Goal: Task Accomplishment & Management: Use online tool/utility

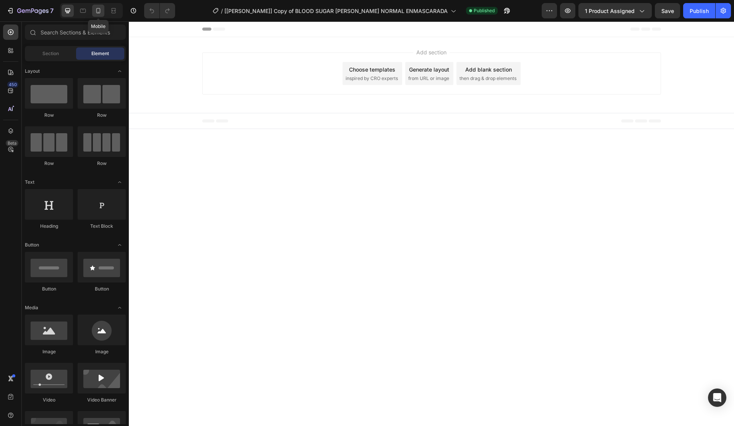
click at [99, 10] on icon at bounding box center [98, 11] width 8 height 8
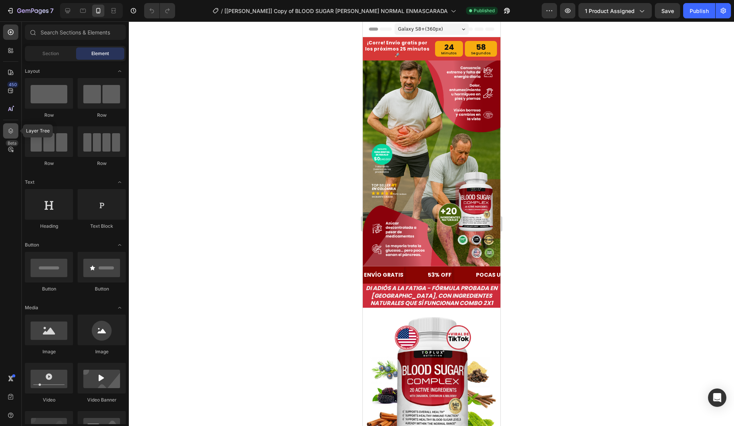
click at [10, 133] on icon at bounding box center [11, 131] width 8 height 8
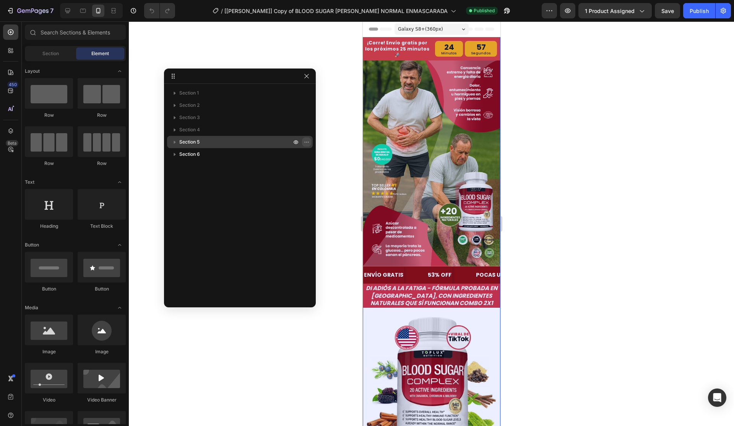
click at [307, 138] on button "button" at bounding box center [306, 141] width 9 height 9
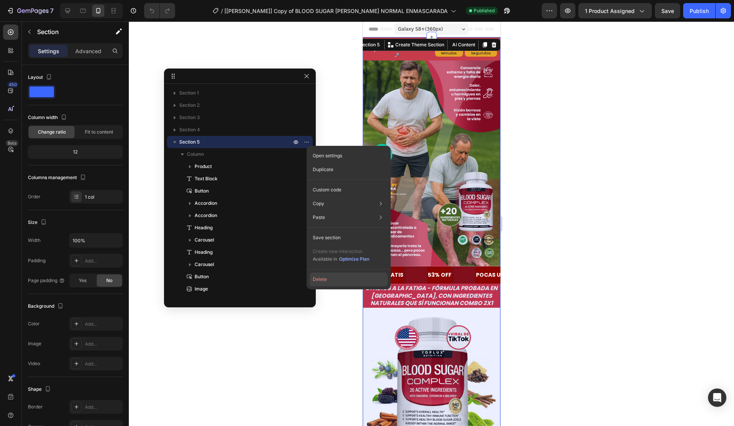
click at [327, 277] on button "Delete" at bounding box center [349, 279] width 78 height 14
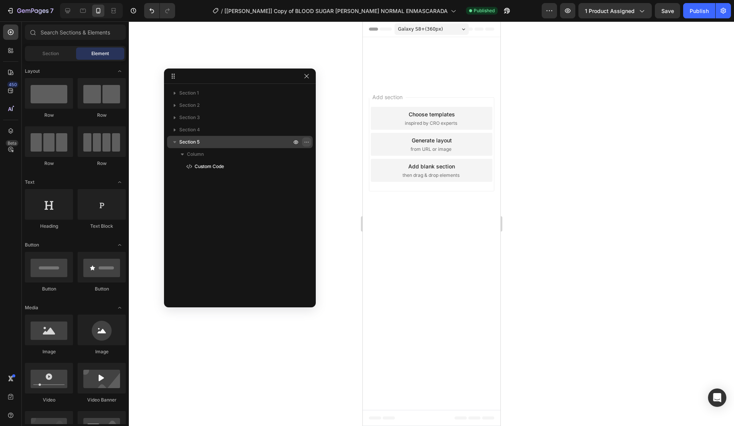
click at [307, 142] on icon "button" at bounding box center [306, 141] width 1 height 1
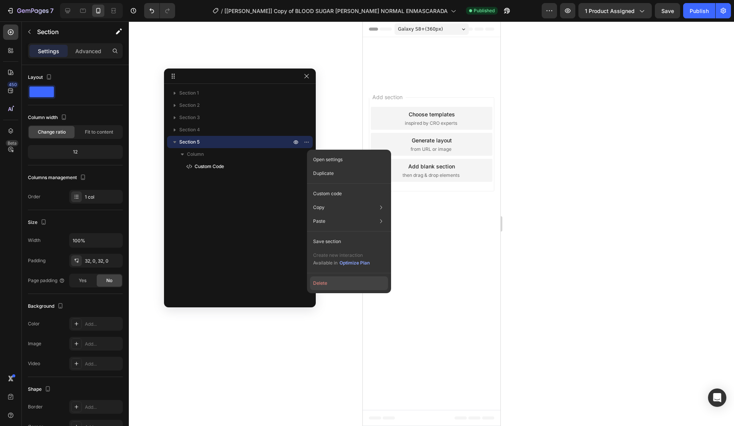
click at [327, 283] on button "Delete" at bounding box center [349, 283] width 78 height 14
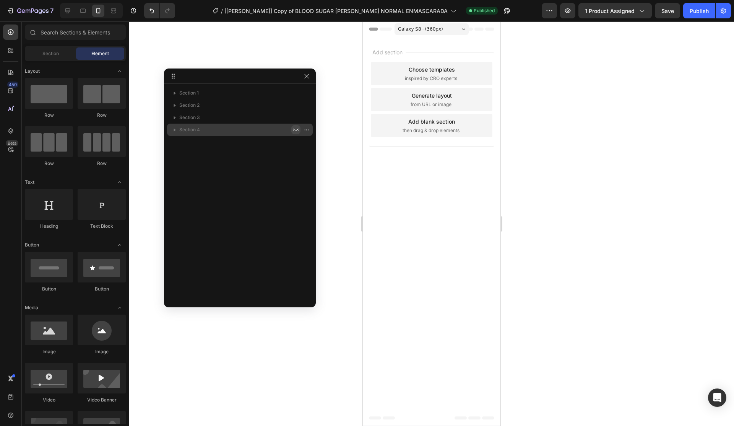
click at [295, 131] on icon "button" at bounding box center [296, 130] width 6 height 6
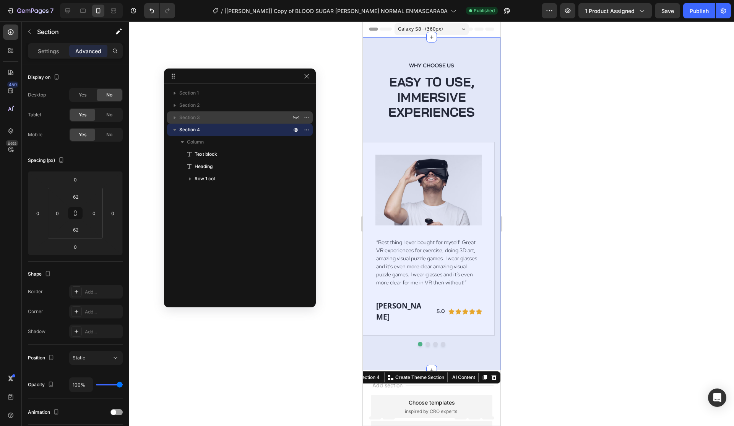
click at [295, 114] on icon "button" at bounding box center [296, 117] width 6 height 6
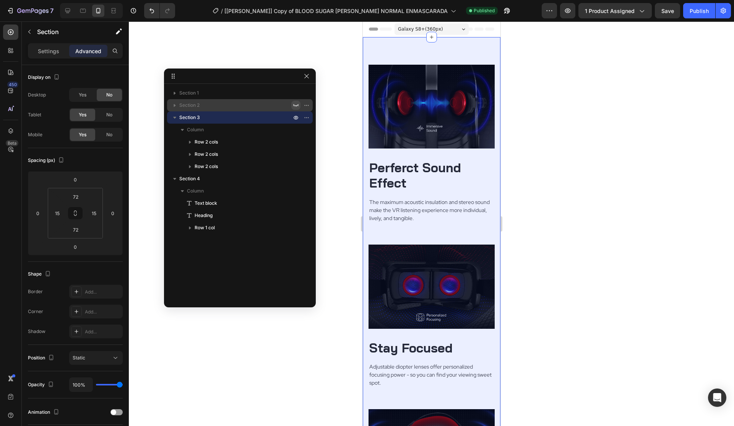
click at [298, 104] on icon "button" at bounding box center [296, 105] width 6 height 6
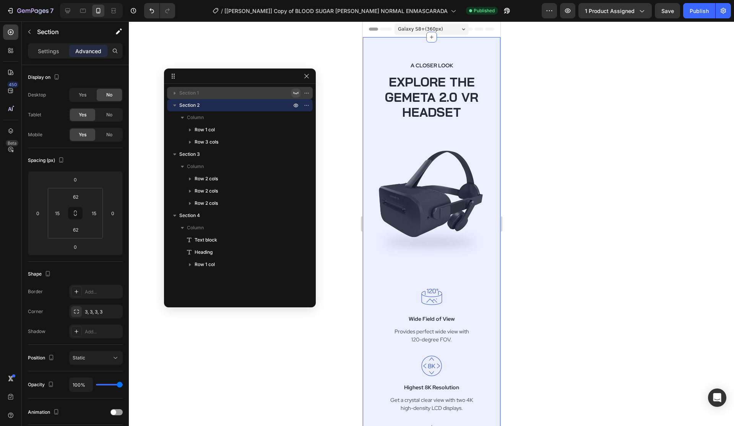
click at [296, 92] on icon "button" at bounding box center [296, 93] width 6 height 6
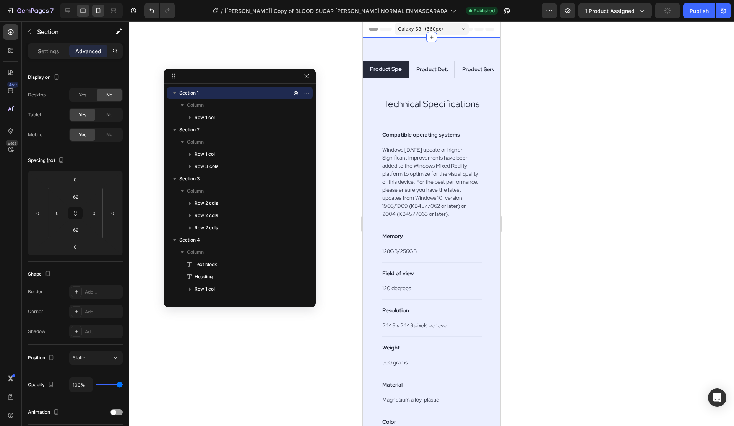
click at [88, 8] on div at bounding box center [83, 11] width 12 height 12
type input "72"
type input "15"
type input "72"
type input "15"
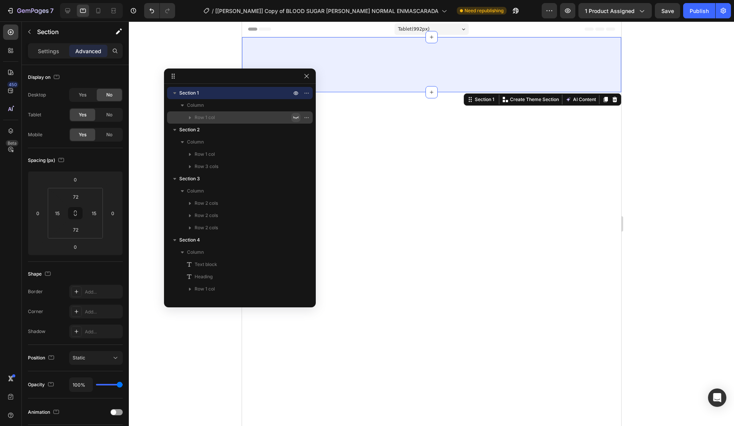
click at [298, 115] on icon "button" at bounding box center [296, 117] width 6 height 6
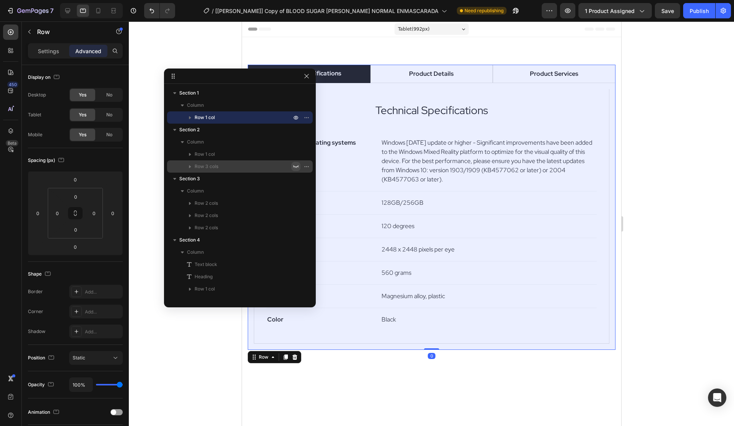
click at [294, 163] on button "button" at bounding box center [295, 166] width 9 height 9
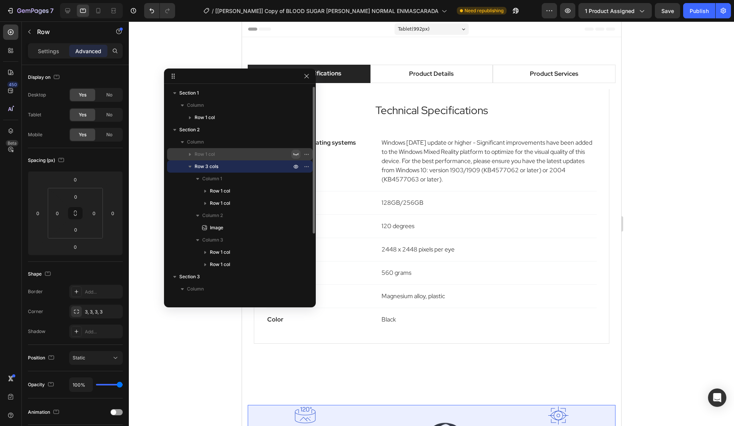
click at [296, 151] on button "button" at bounding box center [295, 153] width 9 height 9
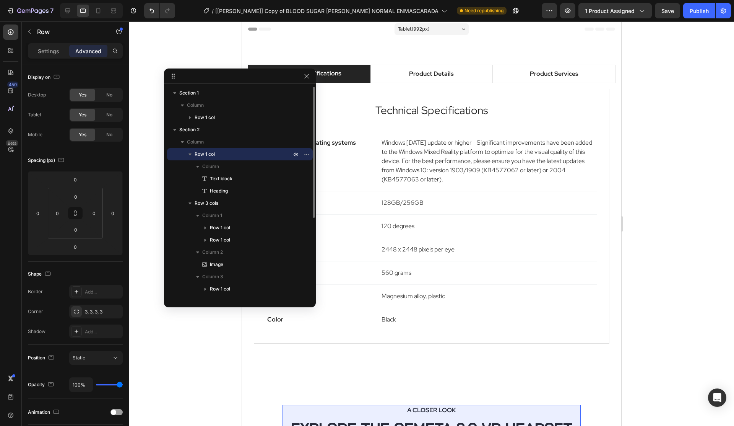
scroll to position [131, 0]
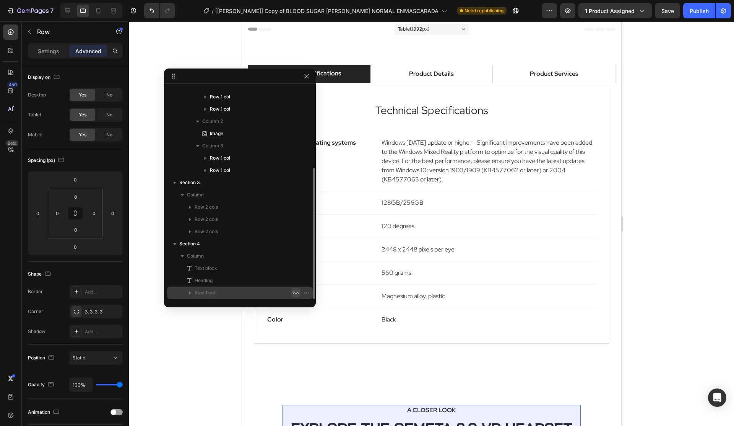
click at [294, 290] on icon "button" at bounding box center [296, 292] width 6 height 6
click at [294, 276] on button "button" at bounding box center [295, 280] width 9 height 9
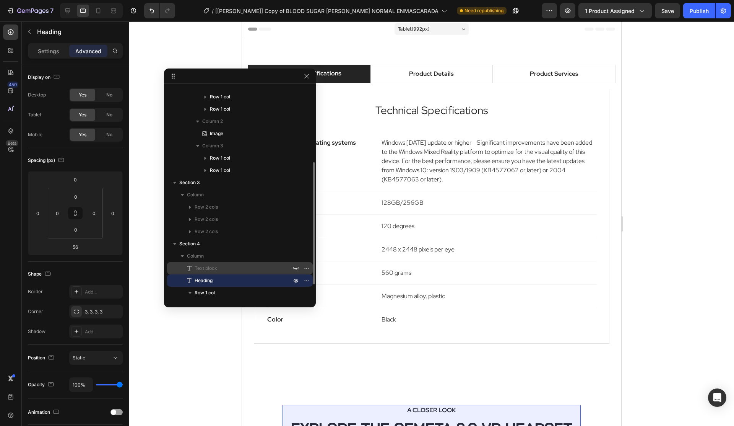
click at [297, 265] on icon "button" at bounding box center [296, 268] width 6 height 6
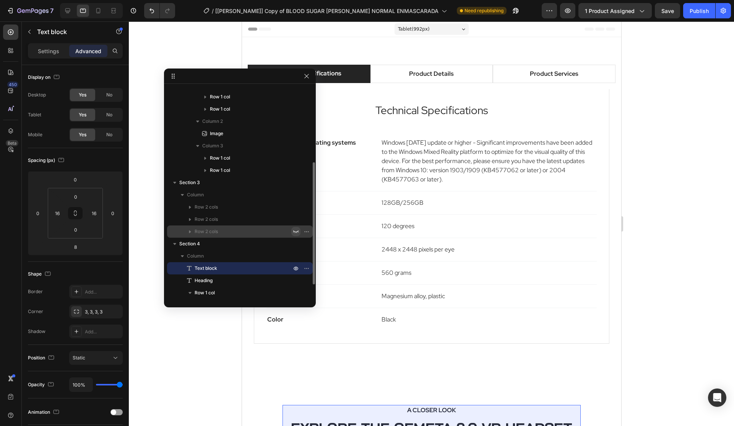
click at [298, 231] on icon "button" at bounding box center [296, 231] width 6 height 6
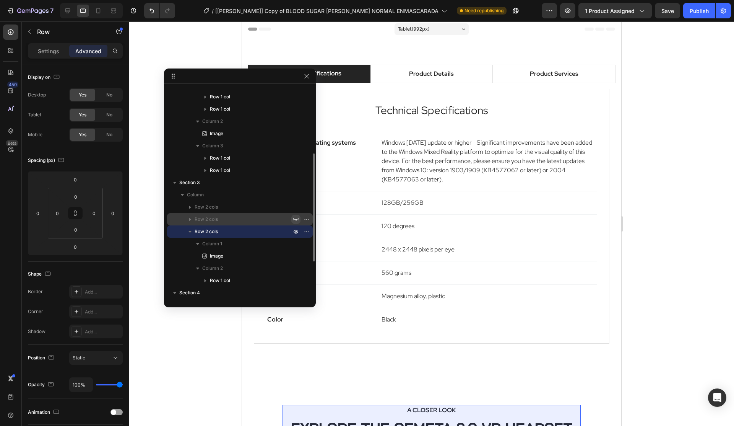
click at [296, 215] on button "button" at bounding box center [295, 218] width 9 height 9
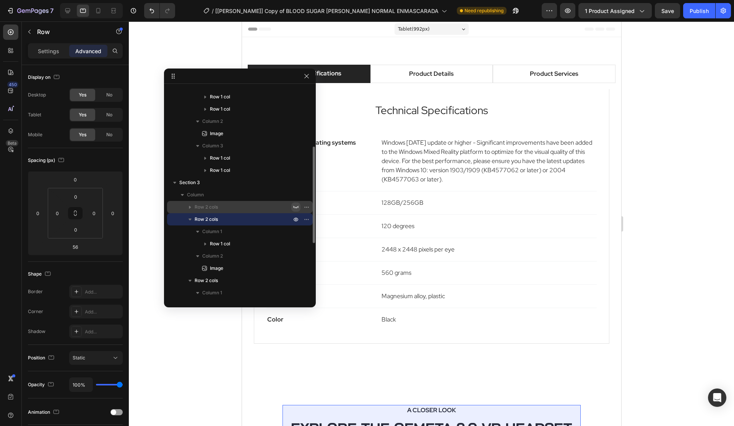
click at [295, 204] on icon "button" at bounding box center [296, 207] width 6 height 6
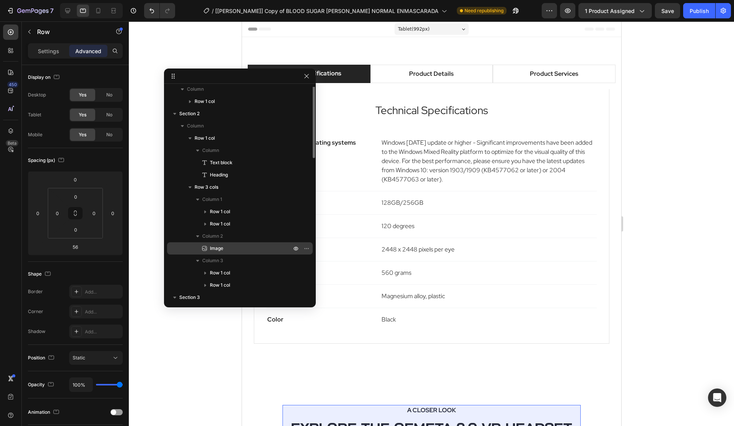
scroll to position [0, 0]
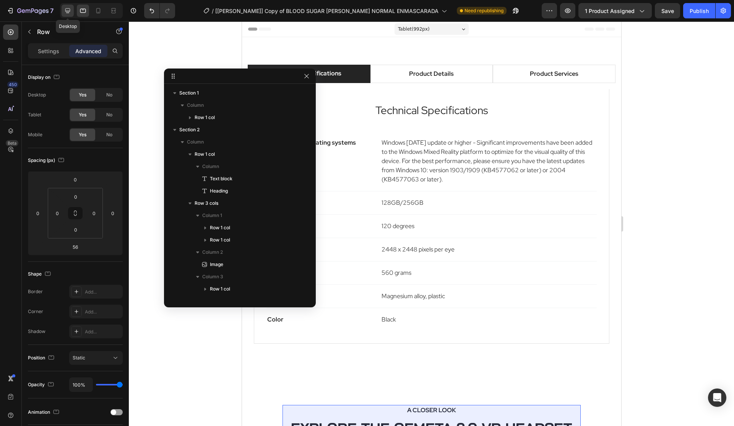
click at [66, 9] on icon at bounding box center [67, 10] width 5 height 5
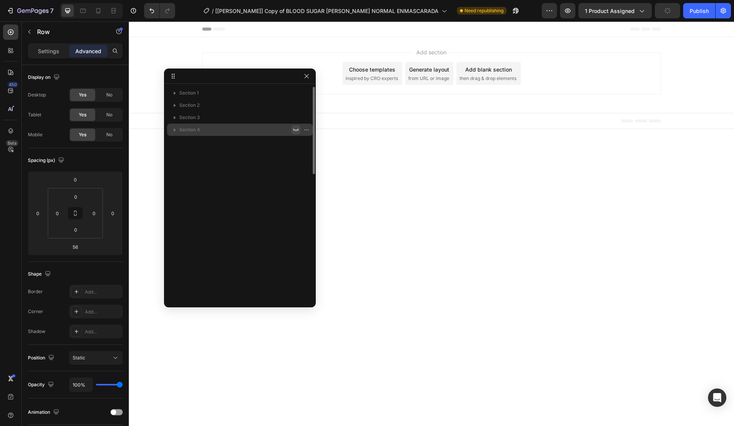
click at [296, 127] on icon "button" at bounding box center [296, 130] width 6 height 6
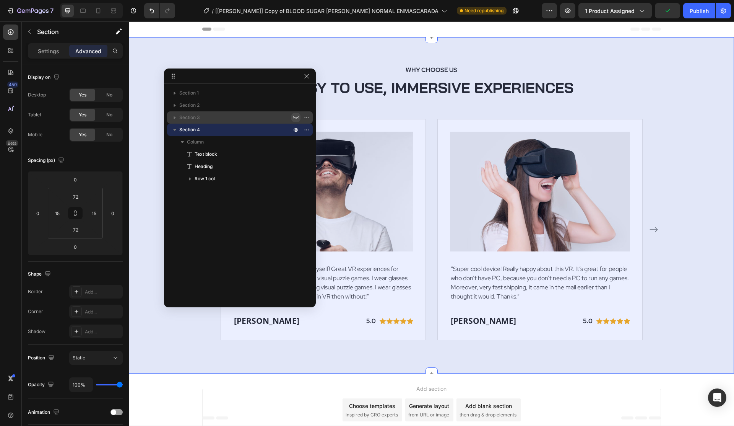
click at [295, 116] on icon "button" at bounding box center [296, 117] width 6 height 6
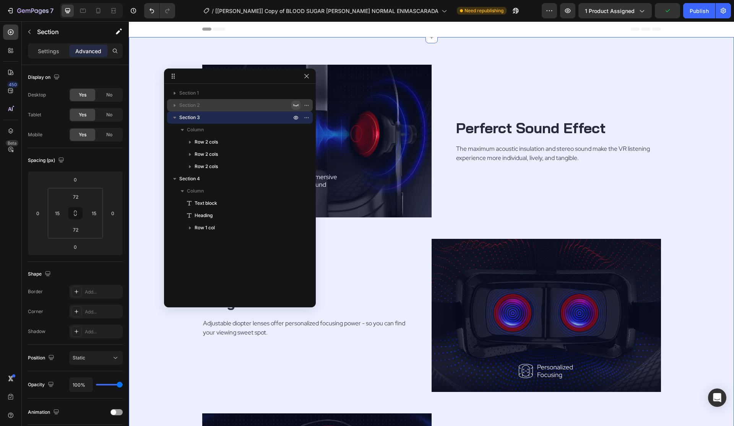
click at [294, 104] on icon "button" at bounding box center [296, 105] width 6 height 6
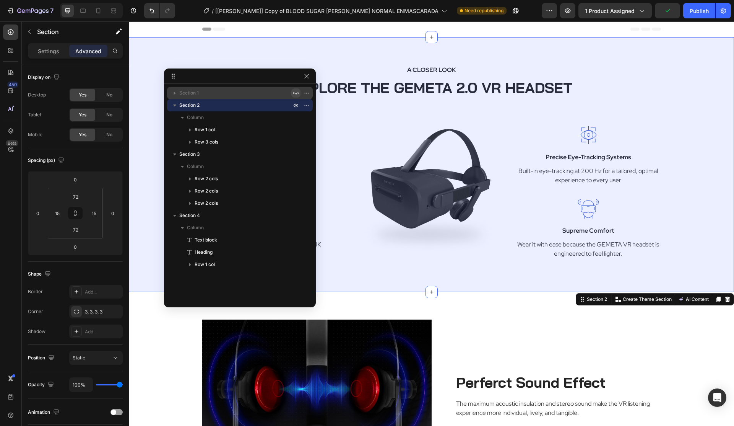
click at [292, 93] on button "button" at bounding box center [295, 92] width 9 height 9
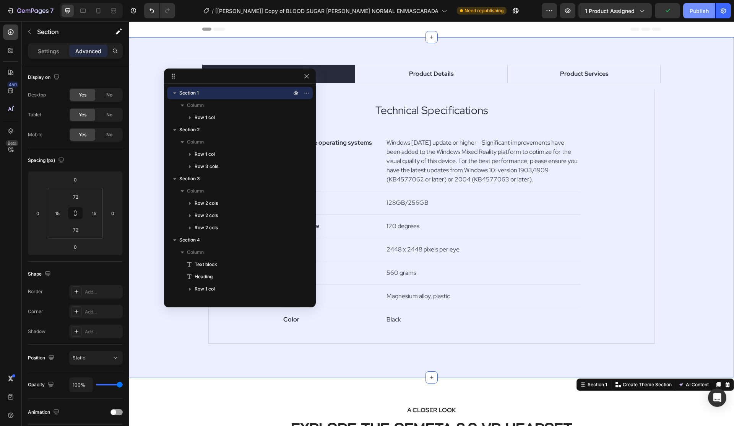
click at [697, 13] on div "Publish" at bounding box center [699, 11] width 19 height 8
click at [694, 12] on div "Publish" at bounding box center [699, 11] width 19 height 8
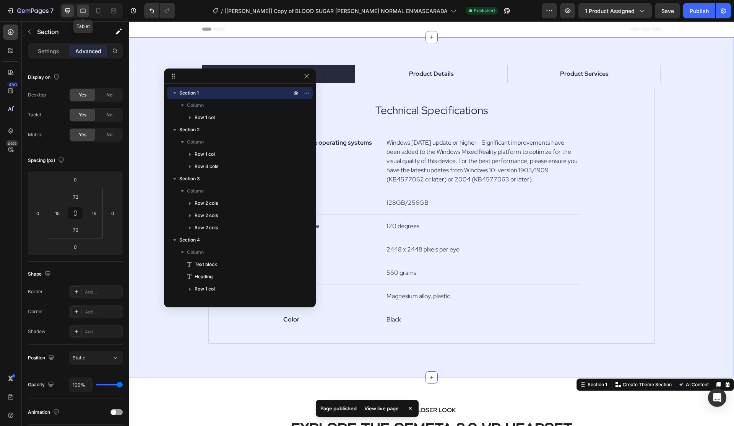
click at [83, 8] on icon at bounding box center [83, 11] width 8 height 8
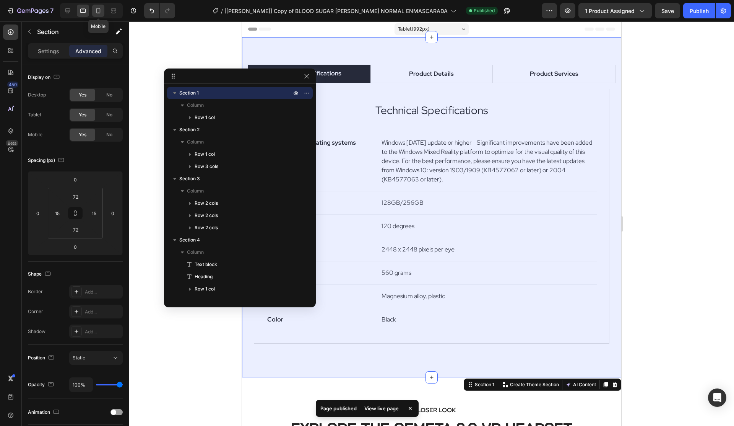
click at [99, 11] on icon at bounding box center [98, 11] width 8 height 8
type input "62"
type input "0"
type input "62"
type input "0"
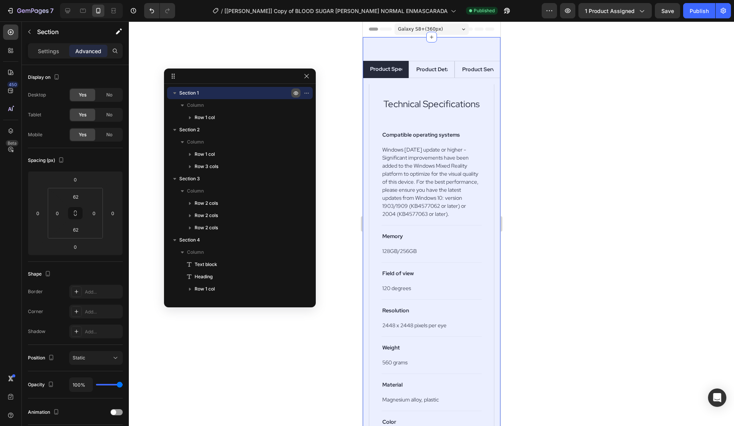
click at [293, 93] on icon "button" at bounding box center [296, 93] width 6 height 6
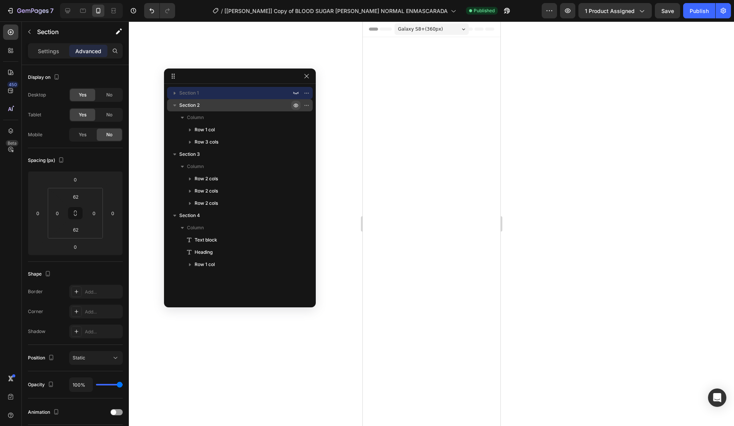
click at [298, 103] on icon "button" at bounding box center [296, 105] width 6 height 6
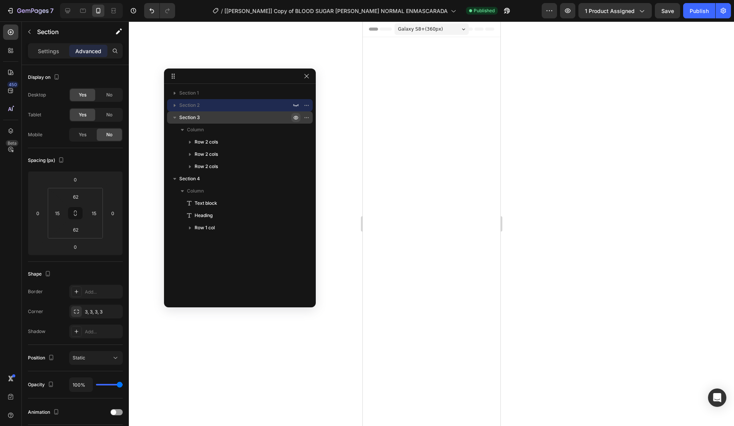
click at [295, 115] on icon "button" at bounding box center [296, 117] width 6 height 6
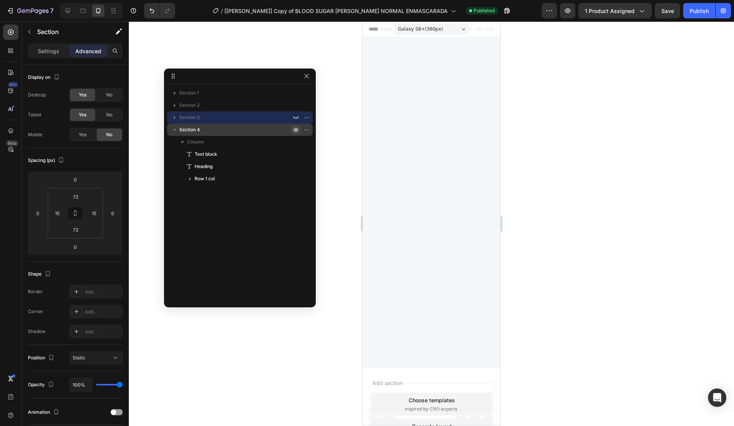
click at [297, 129] on icon "button" at bounding box center [296, 130] width 6 height 6
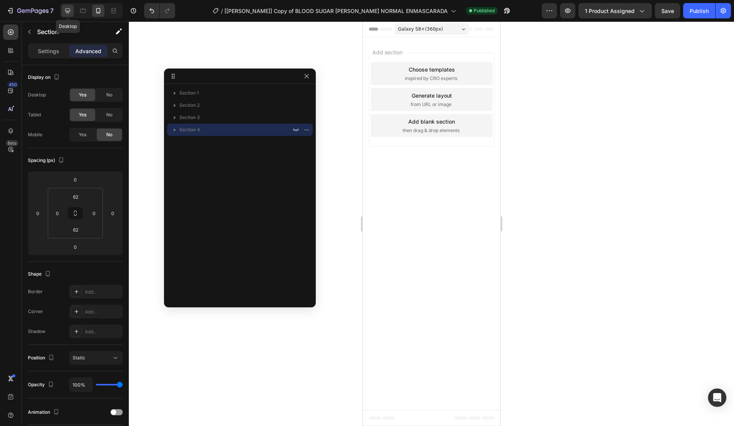
click at [68, 12] on icon at bounding box center [67, 10] width 5 height 5
type input "72"
type input "15"
type input "72"
type input "15"
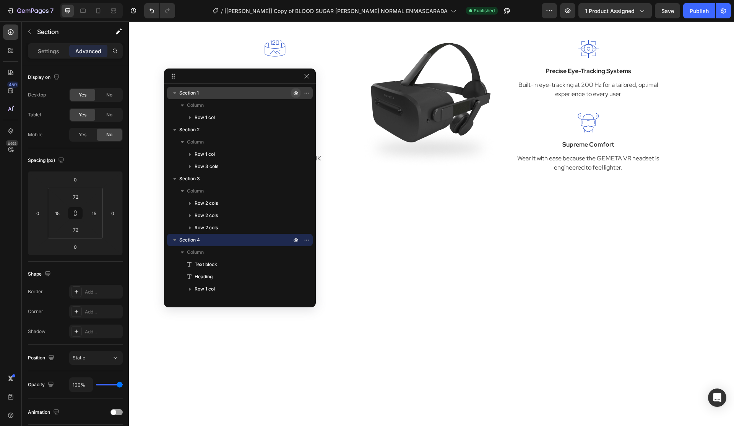
click at [295, 92] on icon "button" at bounding box center [296, 93] width 6 height 6
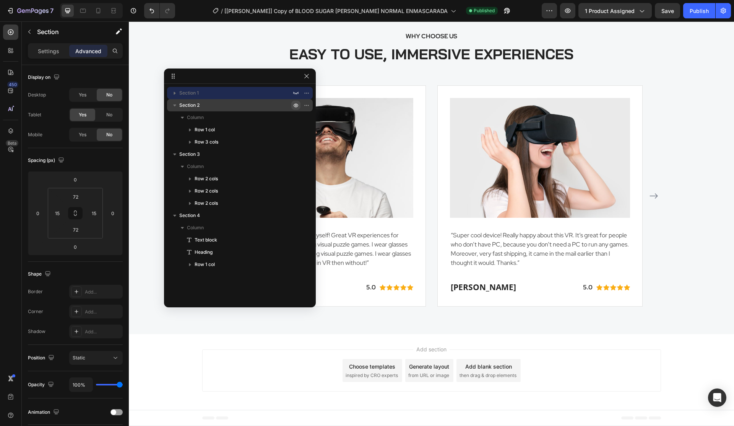
click at [296, 107] on icon "button" at bounding box center [296, 106] width 5 height 4
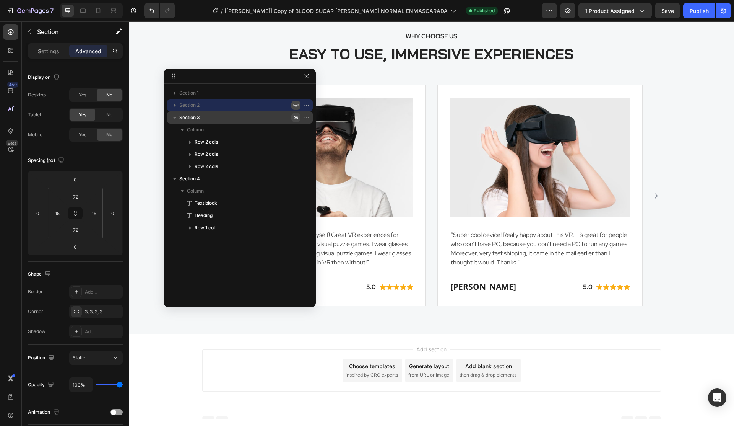
click at [295, 117] on icon "button" at bounding box center [296, 117] width 6 height 6
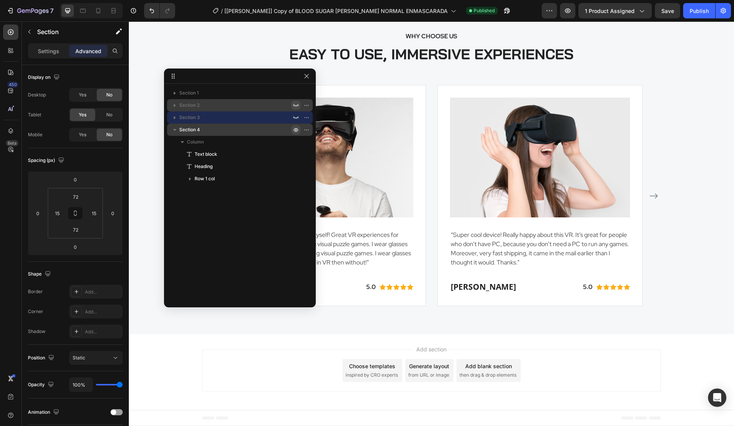
scroll to position [18, 0]
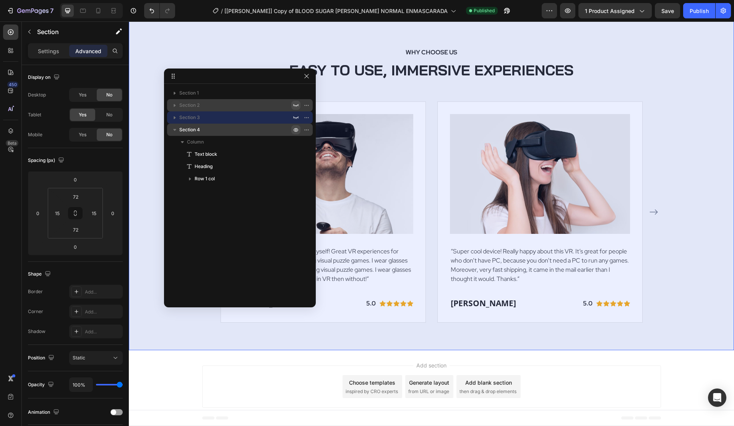
click at [297, 128] on icon "button" at bounding box center [296, 130] width 5 height 4
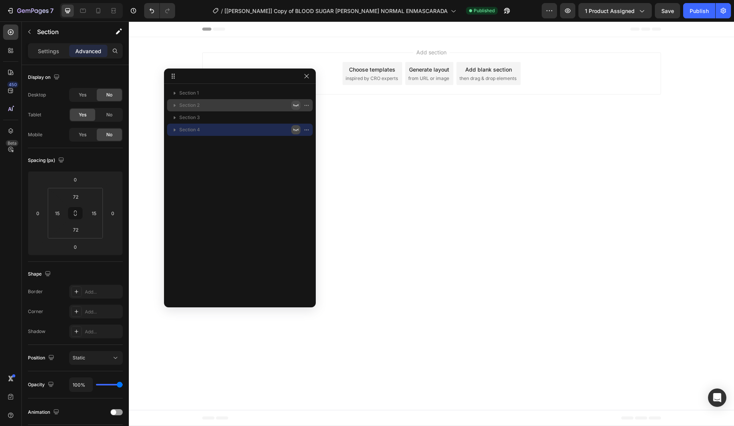
scroll to position [0, 0]
click at [83, 10] on icon at bounding box center [83, 10] width 2 height 1
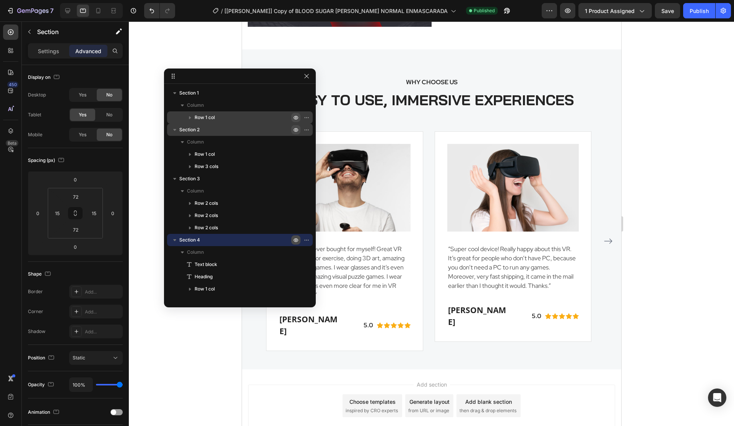
scroll to position [1033, 0]
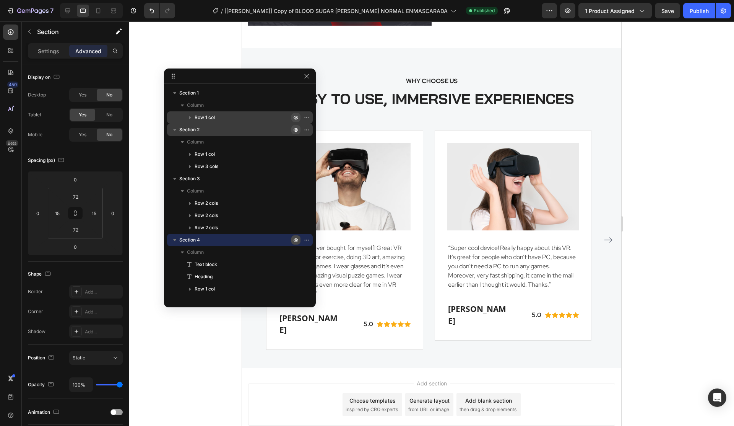
click at [295, 117] on icon "button" at bounding box center [296, 117] width 6 height 6
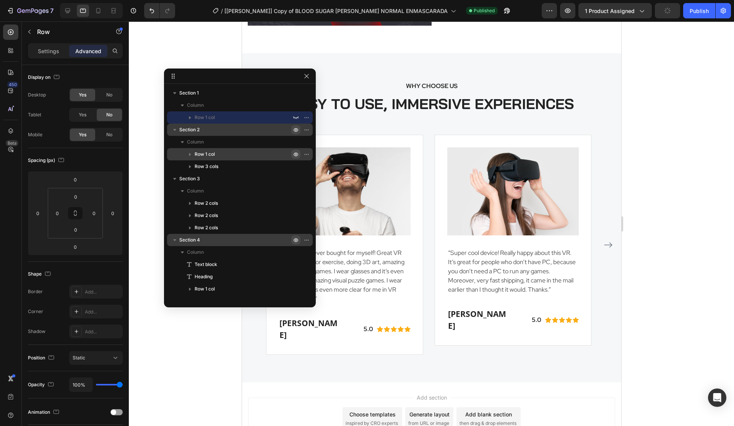
click at [295, 155] on icon "button" at bounding box center [296, 154] width 6 height 6
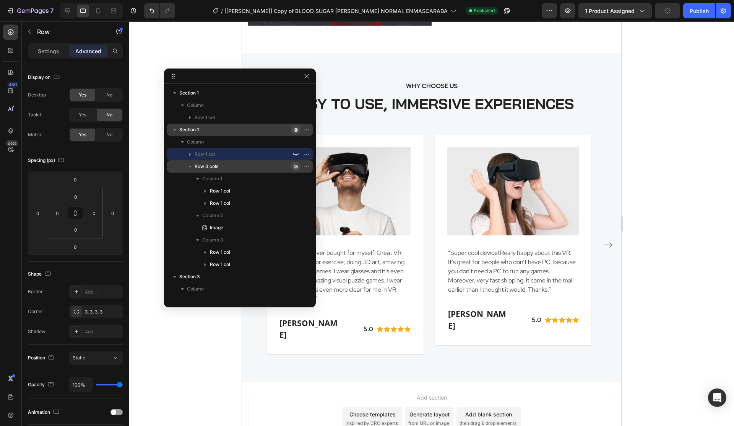
click at [295, 167] on icon "button" at bounding box center [296, 166] width 6 height 6
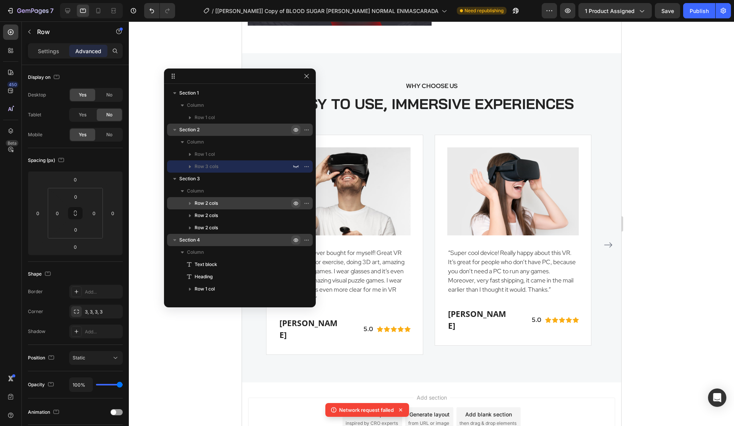
click at [299, 205] on button "button" at bounding box center [295, 202] width 9 height 9
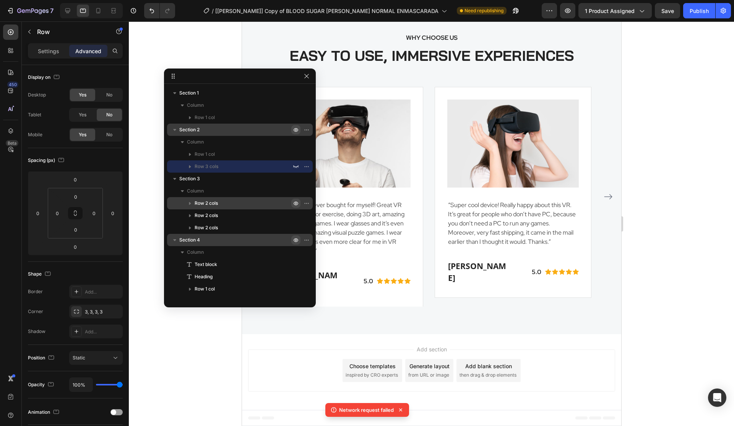
scroll to position [924, 0]
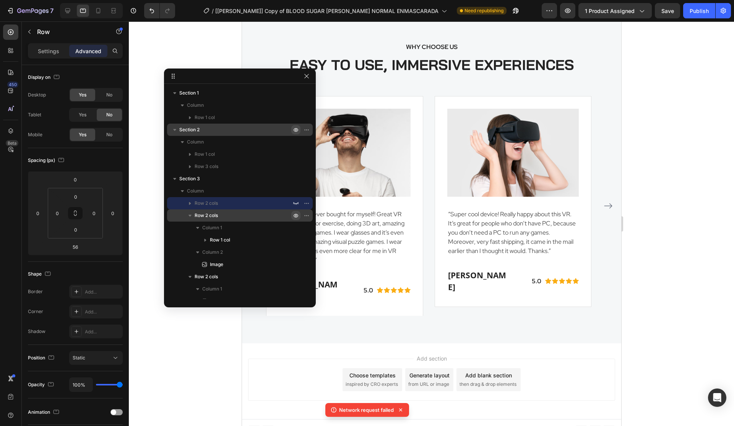
click at [296, 214] on icon "button" at bounding box center [296, 216] width 5 height 4
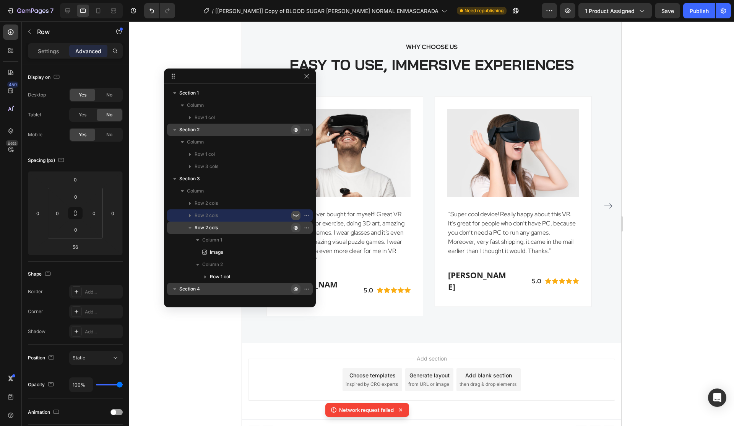
click at [296, 225] on icon "button" at bounding box center [296, 227] width 6 height 6
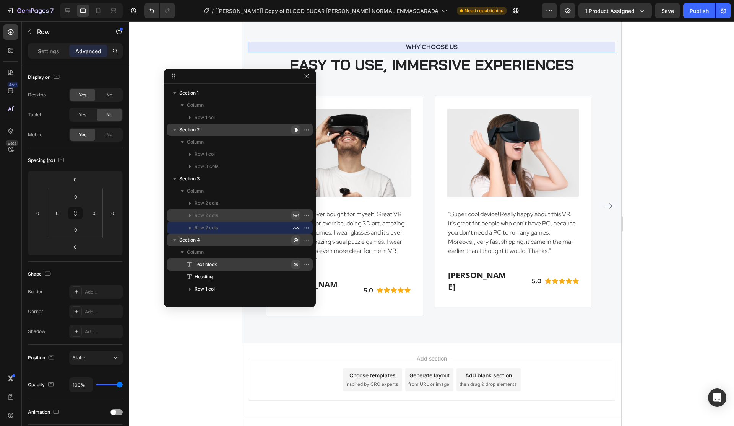
click at [293, 265] on icon "button" at bounding box center [296, 264] width 6 height 6
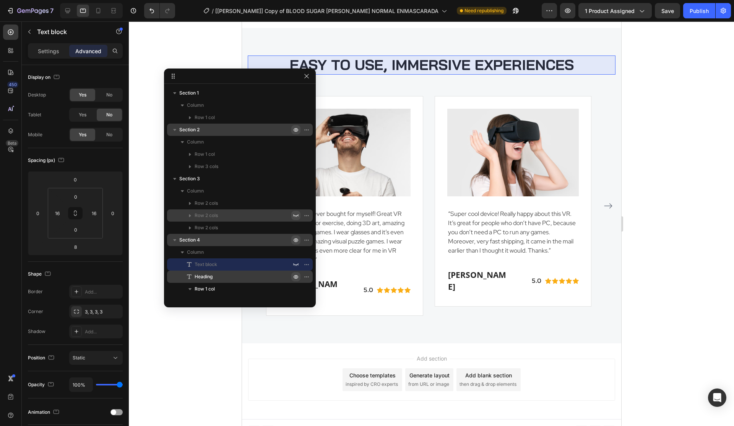
click at [296, 276] on icon "button" at bounding box center [296, 276] width 6 height 6
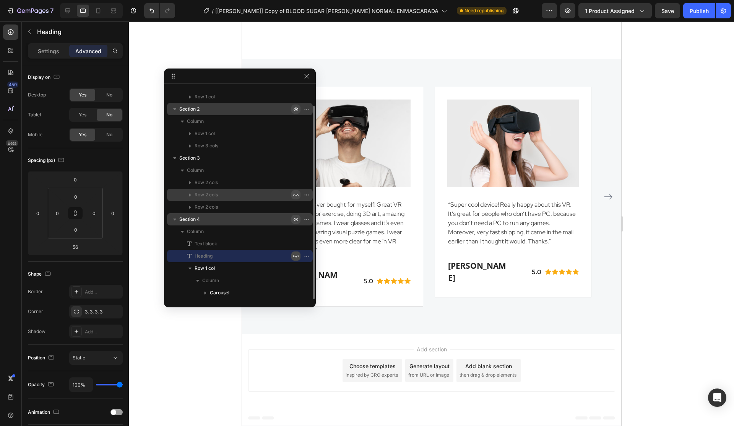
scroll to position [608, 0]
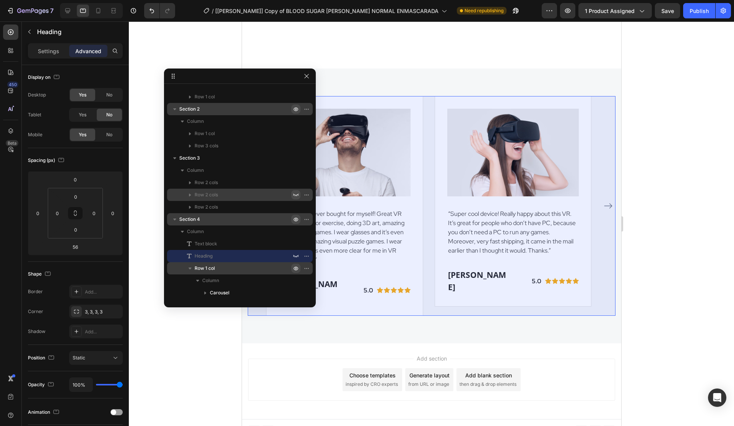
click at [297, 265] on icon "button" at bounding box center [296, 268] width 6 height 6
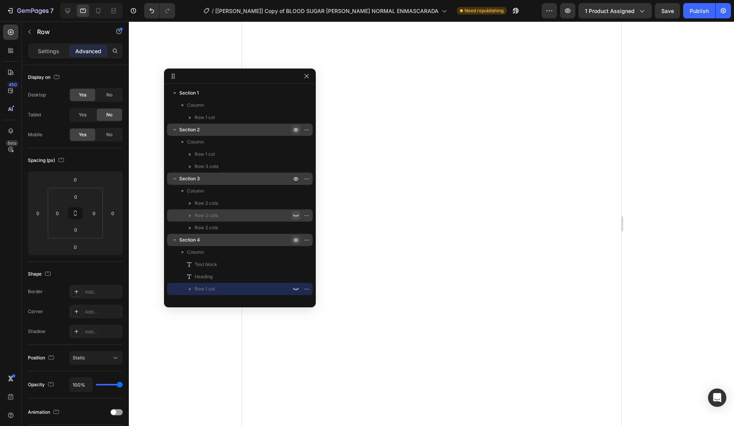
scroll to position [0, 0]
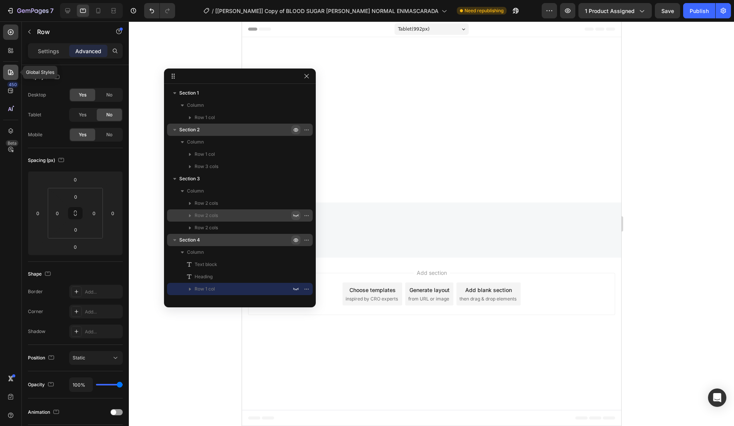
click at [12, 71] on icon at bounding box center [10, 72] width 5 height 5
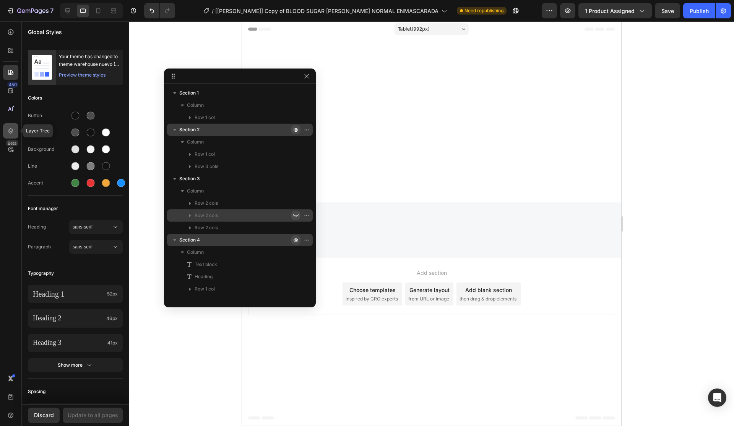
click at [15, 136] on div at bounding box center [10, 130] width 15 height 15
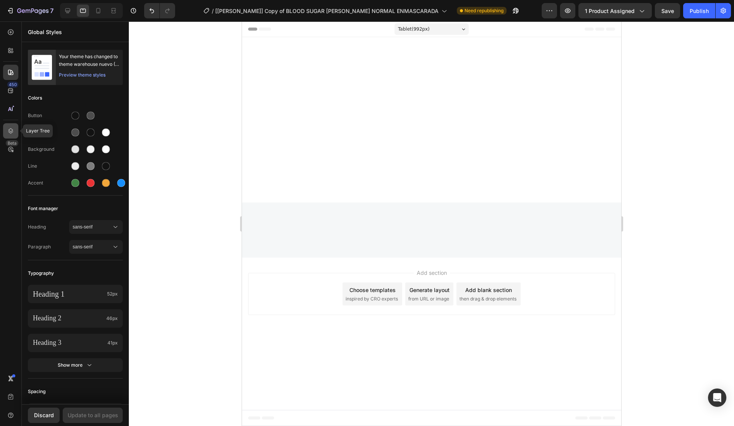
click at [5, 128] on div at bounding box center [10, 130] width 15 height 15
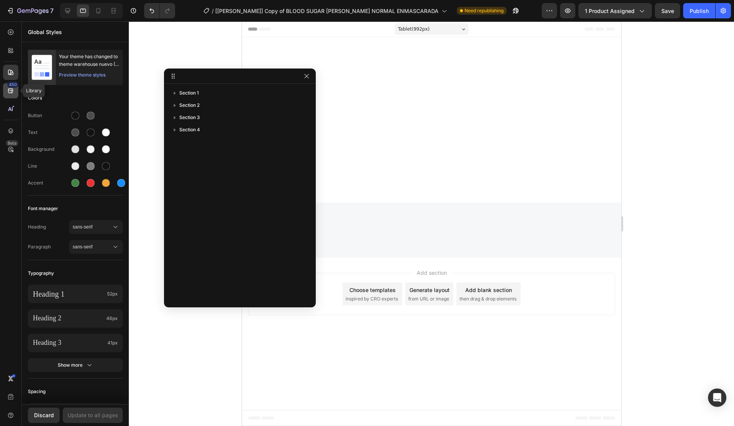
click at [12, 87] on div "450" at bounding box center [12, 84] width 11 height 6
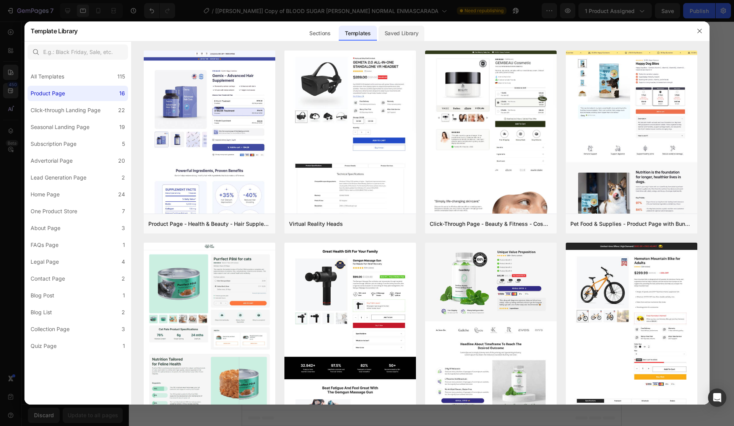
click at [422, 32] on div "Saved Library" at bounding box center [402, 33] width 46 height 15
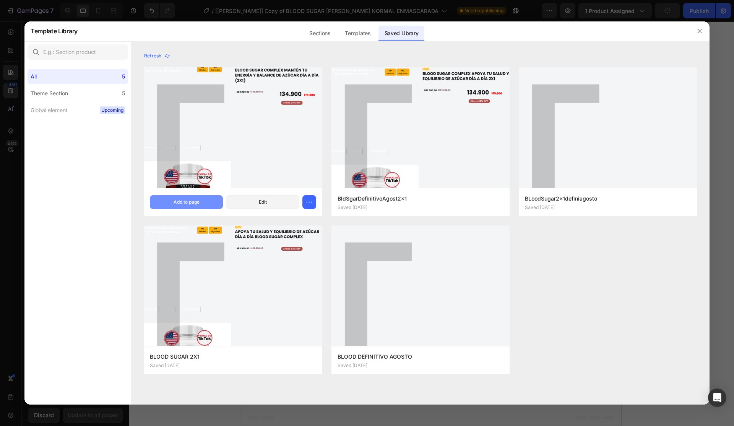
click at [203, 203] on button "Add to page" at bounding box center [186, 202] width 73 height 14
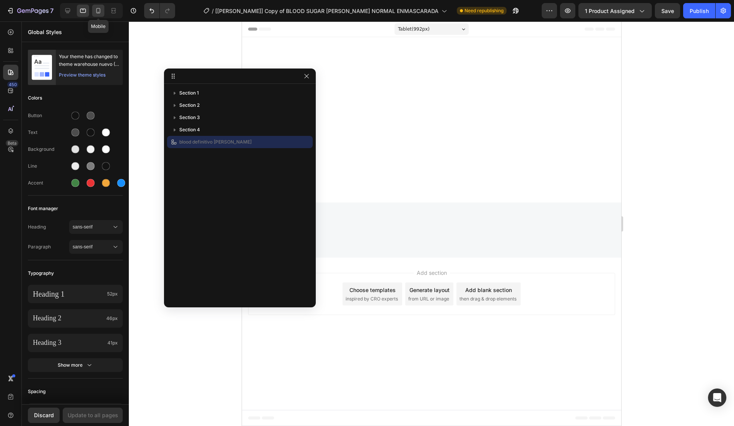
click at [99, 12] on icon at bounding box center [98, 12] width 2 height 1
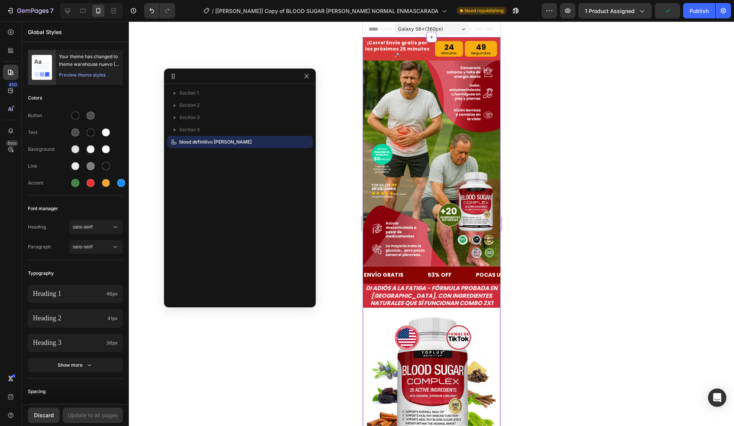
click at [431, 112] on img at bounding box center [431, 163] width 138 height 206
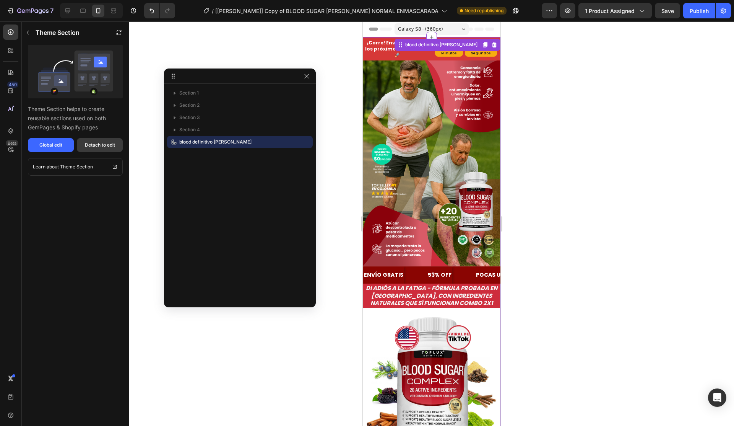
click at [96, 141] on div "Detach to edit" at bounding box center [100, 144] width 30 height 7
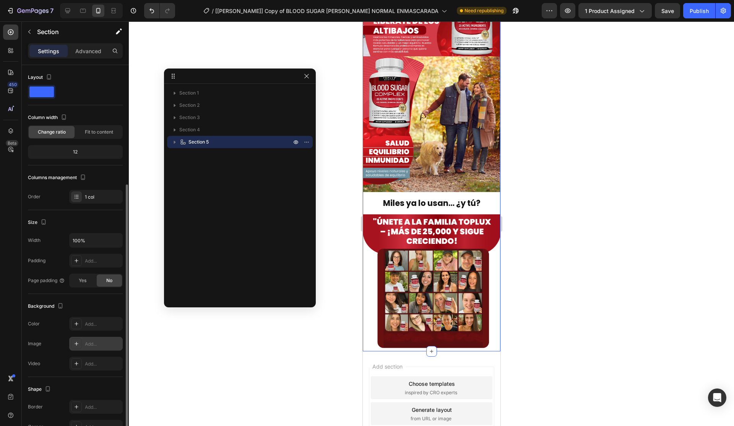
scroll to position [64, 0]
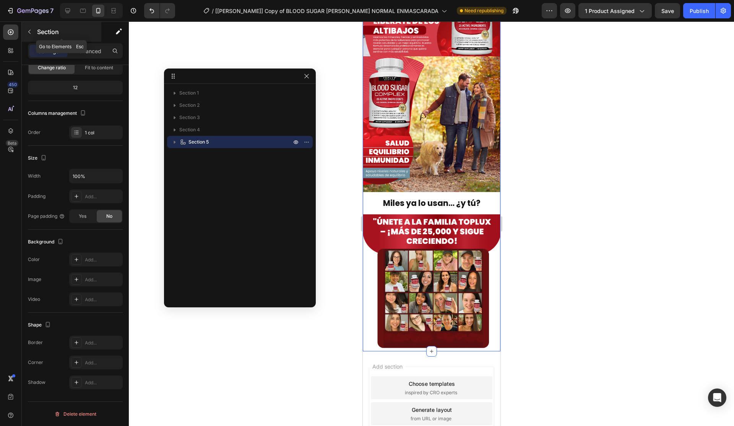
click at [44, 28] on p "Section" at bounding box center [68, 31] width 63 height 9
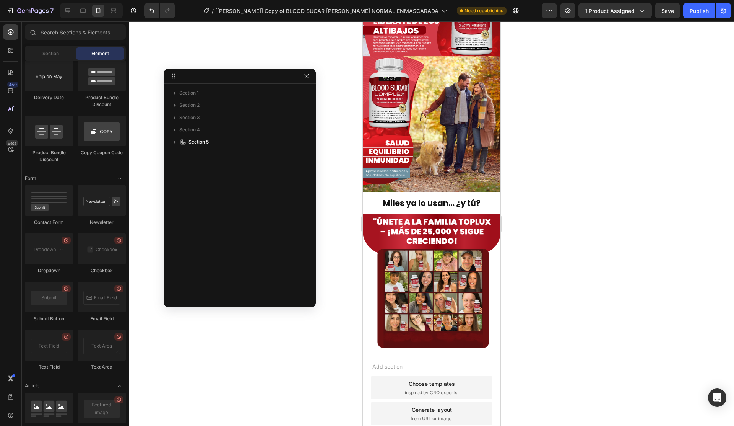
scroll to position [1954, 0]
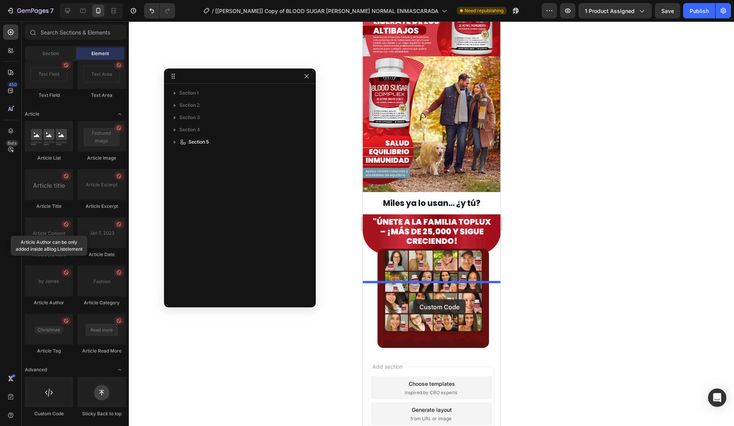
drag, startPoint x: 428, startPoint y: 419, endPoint x: 413, endPoint y: 299, distance: 121.4
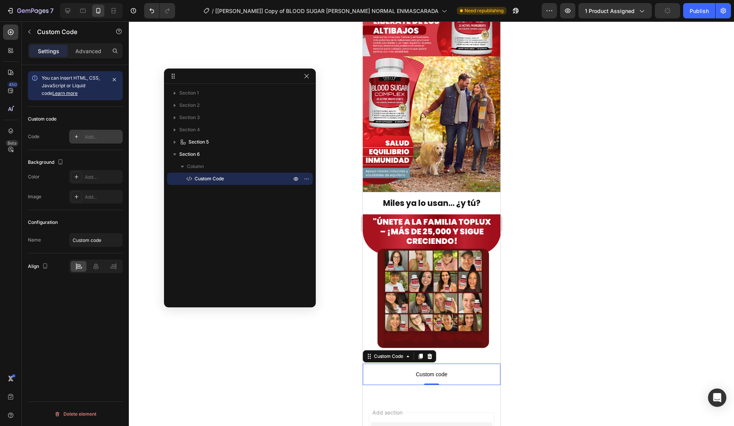
click at [93, 134] on div "Add..." at bounding box center [103, 136] width 36 height 7
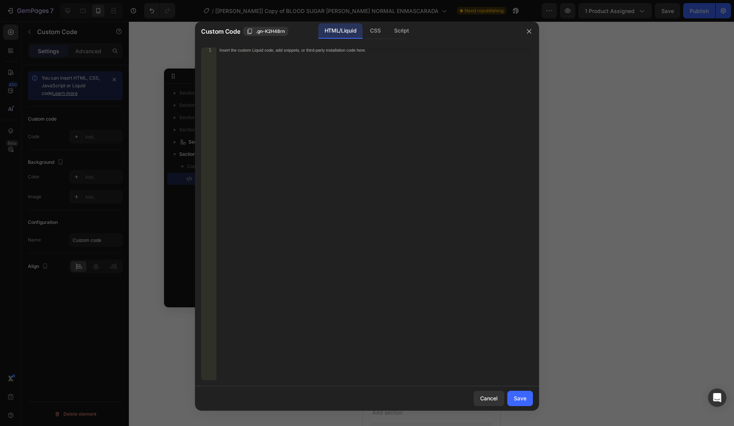
click at [348, 57] on div "Insert the custom Liquid code, add snippets, or third-party installation code h…" at bounding box center [374, 218] width 317 height 343
click at [520, 395] on div "Save" at bounding box center [520, 398] width 13 height 8
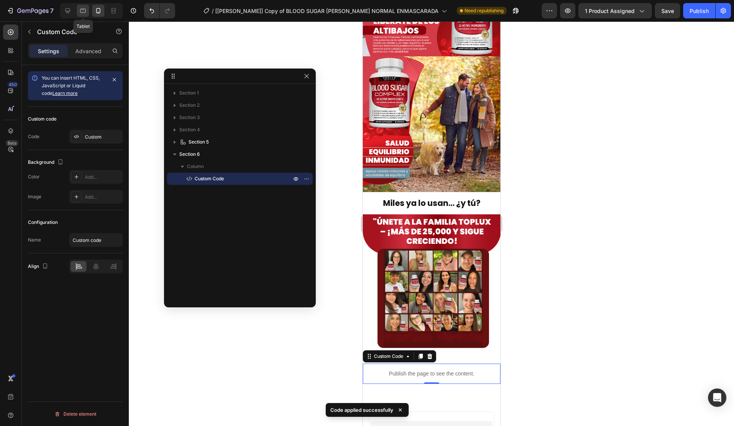
click at [80, 11] on icon at bounding box center [83, 11] width 8 height 8
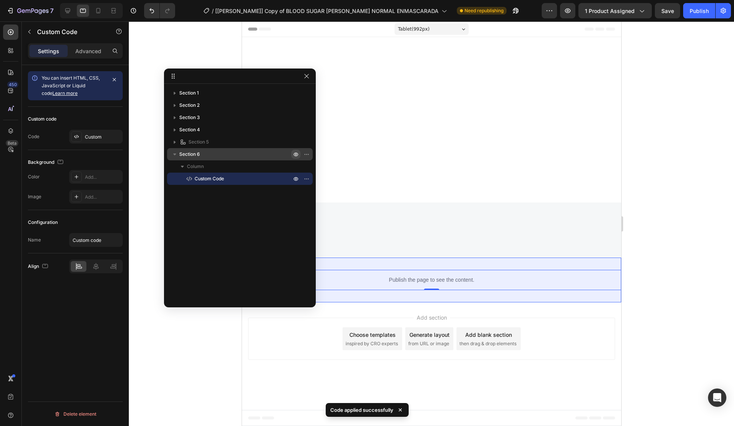
click at [295, 156] on icon "button" at bounding box center [296, 154] width 6 height 6
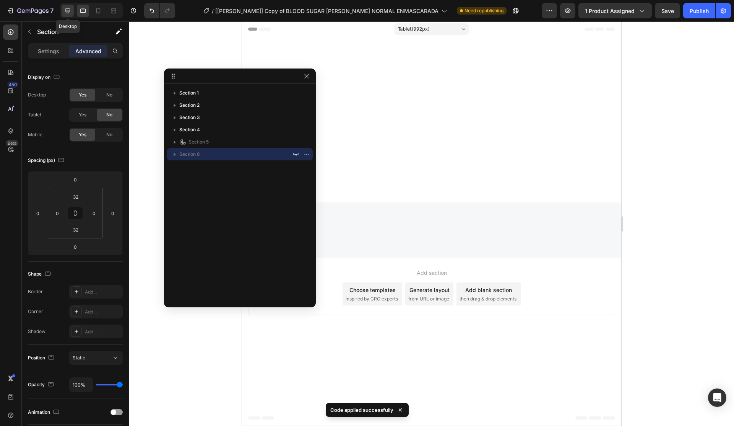
click at [67, 13] on icon at bounding box center [67, 10] width 5 height 5
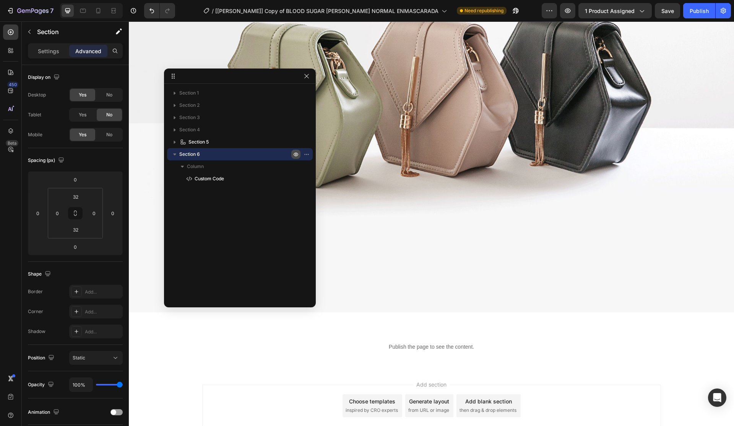
click at [294, 154] on icon "button" at bounding box center [296, 154] width 6 height 6
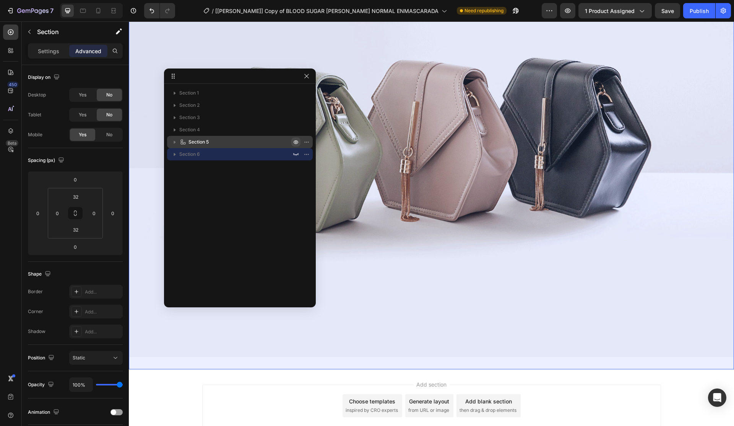
click at [295, 144] on icon "button" at bounding box center [296, 142] width 6 height 6
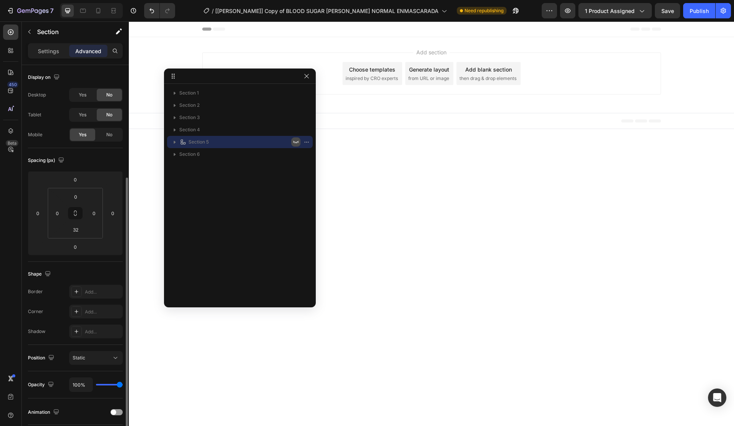
scroll to position [64, 0]
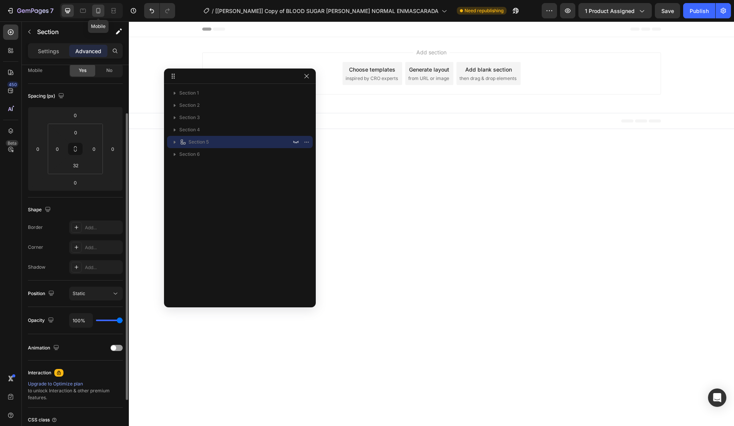
click at [92, 12] on div at bounding box center [98, 11] width 12 height 12
type input "0"
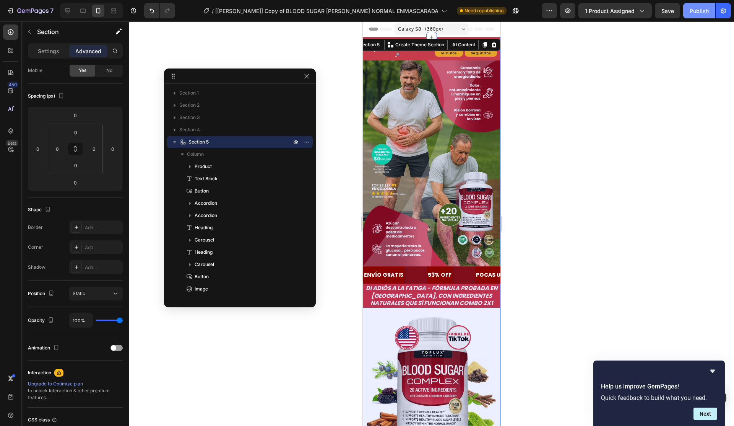
click at [704, 7] on div "Publish" at bounding box center [699, 11] width 19 height 8
